Goal: Task Accomplishment & Management: Use online tool/utility

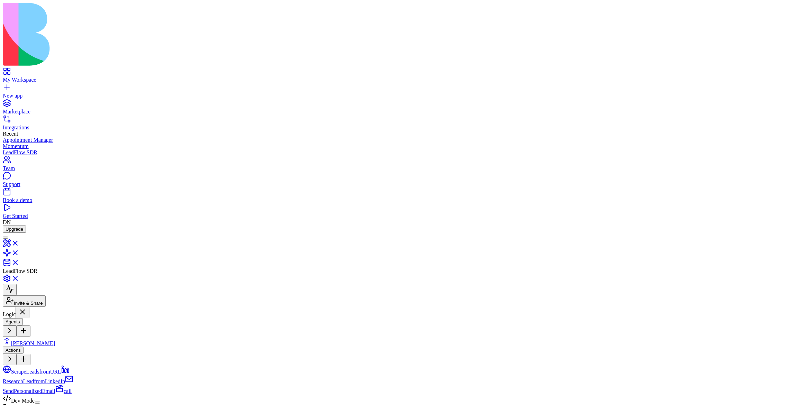
click at [352, 404] on div "Triggers Choose what starts this action Forms, schedules, webhooks, data change…" at bounding box center [402, 404] width 799 height 0
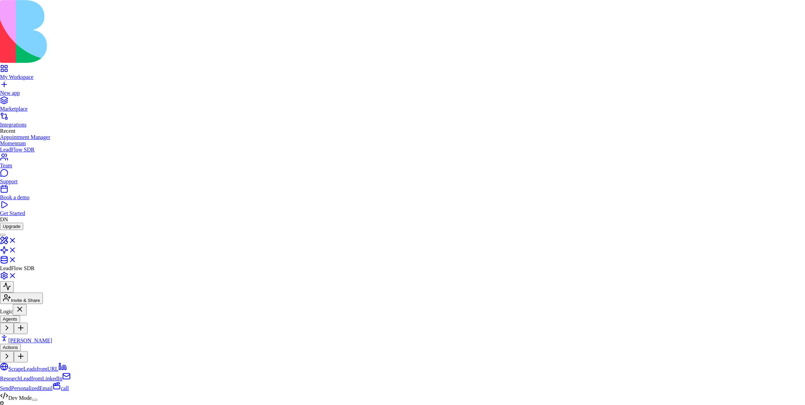
scroll to position [837, 0]
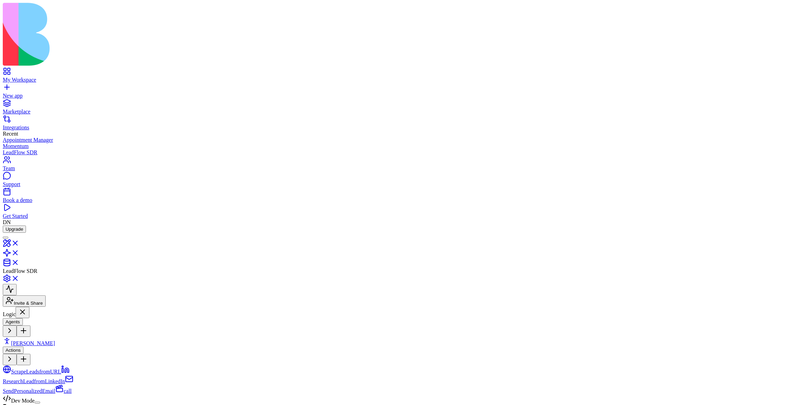
scroll to position [0, 0]
drag, startPoint x: 745, startPoint y: 257, endPoint x: 745, endPoint y: 214, distance: 43.2
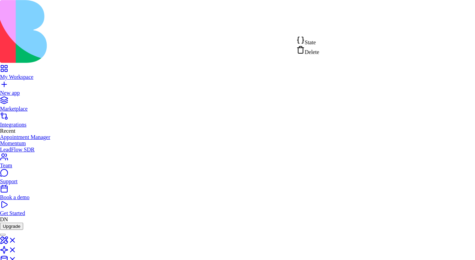
click at [320, 40] on div "State" at bounding box center [308, 41] width 23 height 10
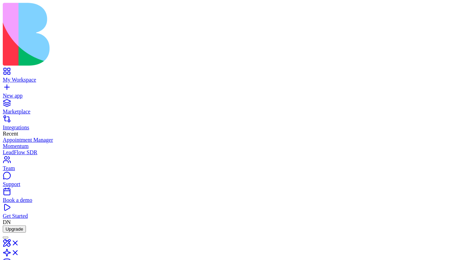
click at [19, 262] on link at bounding box center [11, 265] width 17 height 6
click at [19, 252] on link at bounding box center [11, 255] width 17 height 6
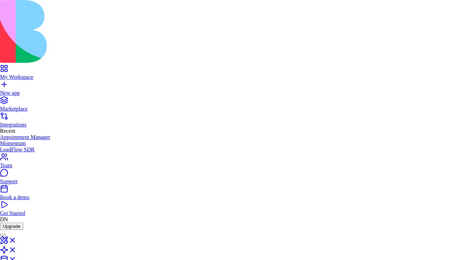
scroll to position [248, 0]
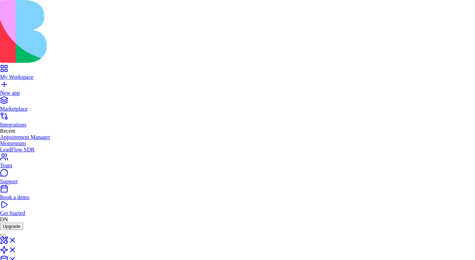
scroll to position [295, 0]
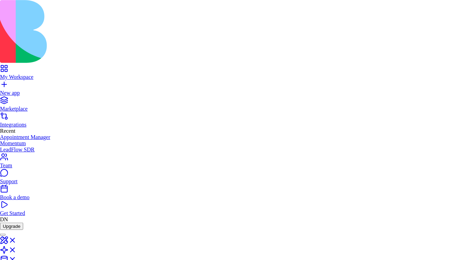
scroll to position [317, 0]
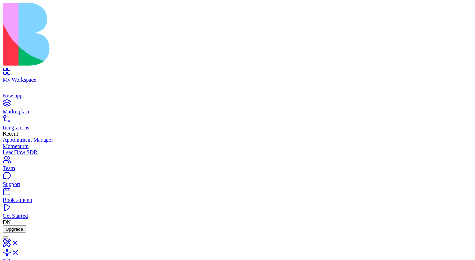
click at [19, 262] on link at bounding box center [11, 265] width 17 height 6
click at [19, 252] on link at bounding box center [11, 255] width 17 height 6
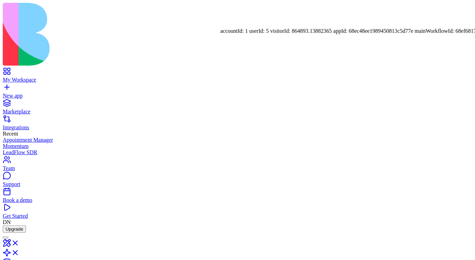
scroll to position [0, 0]
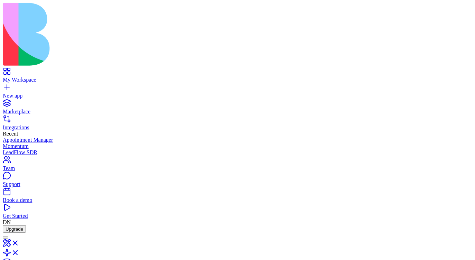
click at [19, 262] on link at bounding box center [11, 265] width 17 height 6
